Goal: Ask a question

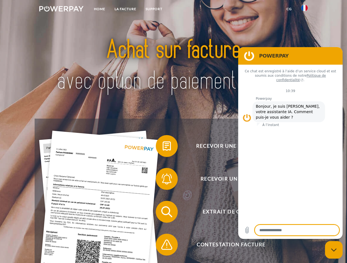
click at [61, 10] on img at bounding box center [61, 8] width 44 height 5
click at [304, 10] on img at bounding box center [304, 8] width 7 height 7
click at [289, 9] on link "CG" at bounding box center [289, 9] width 15 height 10
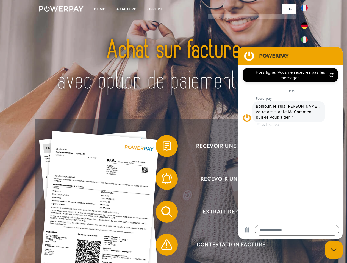
click at [162, 147] on span at bounding box center [158, 146] width 27 height 27
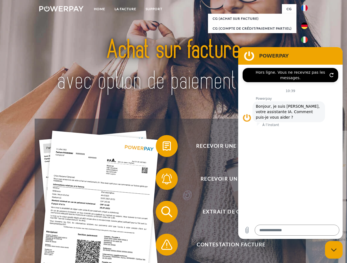
click at [162, 180] on span at bounding box center [158, 179] width 27 height 27
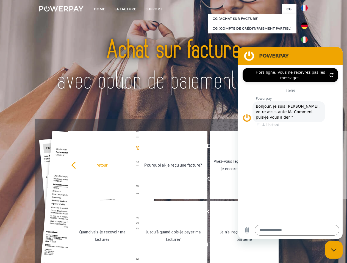
click at [162, 213] on link "Jusqu'à quand dois-je payer ma facture?" at bounding box center [173, 236] width 68 height 69
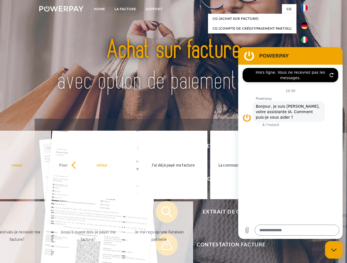
click at [162, 246] on span at bounding box center [158, 244] width 27 height 27
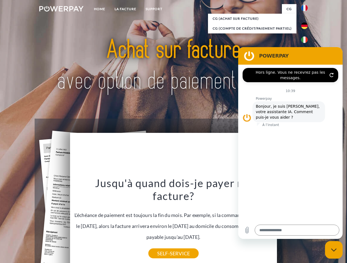
click at [333, 250] on icon "Fermer la fenêtre de messagerie" at bounding box center [334, 251] width 6 height 4
type textarea "*"
